Goal: Navigation & Orientation: Find specific page/section

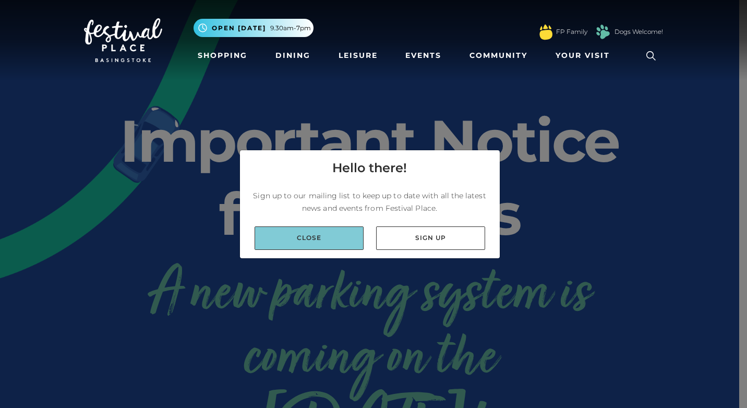
click at [343, 231] on link "Close" at bounding box center [308, 237] width 109 height 23
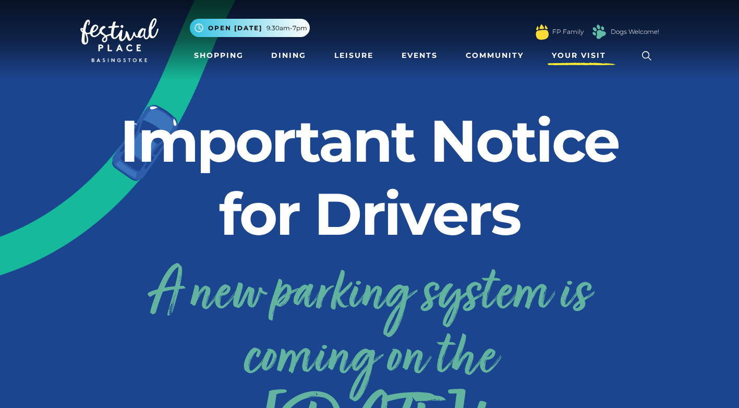
click at [588, 58] on span "Your Visit" at bounding box center [579, 55] width 54 height 11
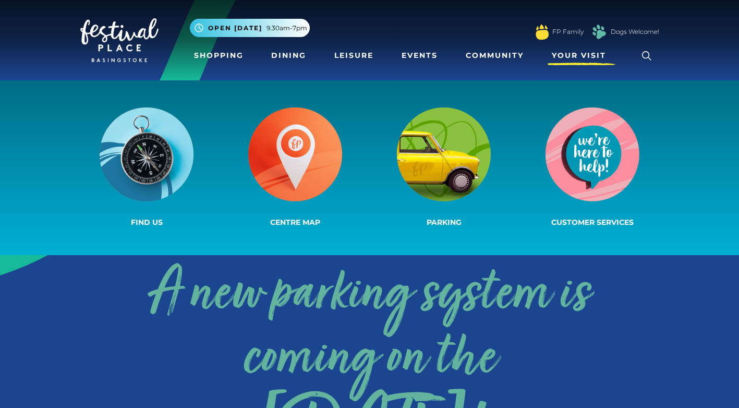
click at [588, 59] on span "Your Visit" at bounding box center [579, 55] width 54 height 11
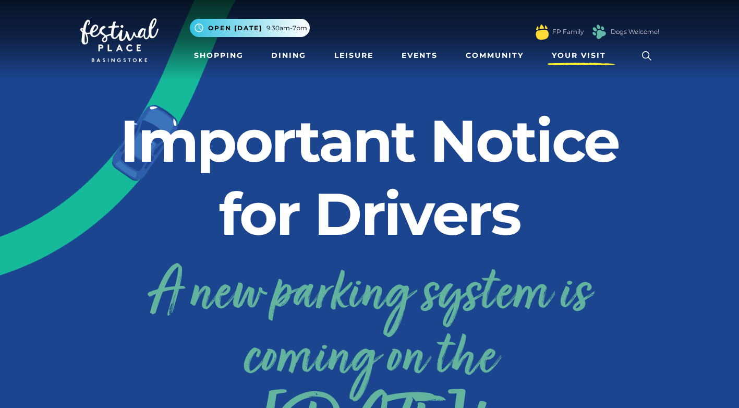
click at [588, 59] on span "Your Visit" at bounding box center [579, 55] width 54 height 11
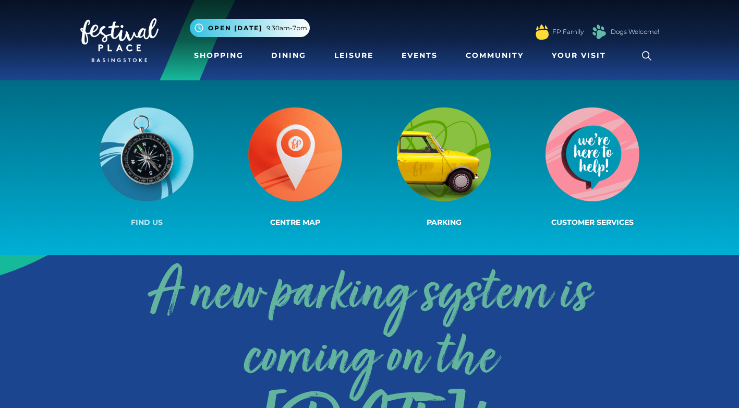
click at [156, 155] on img at bounding box center [147, 154] width 94 height 94
